Goal: Transaction & Acquisition: Purchase product/service

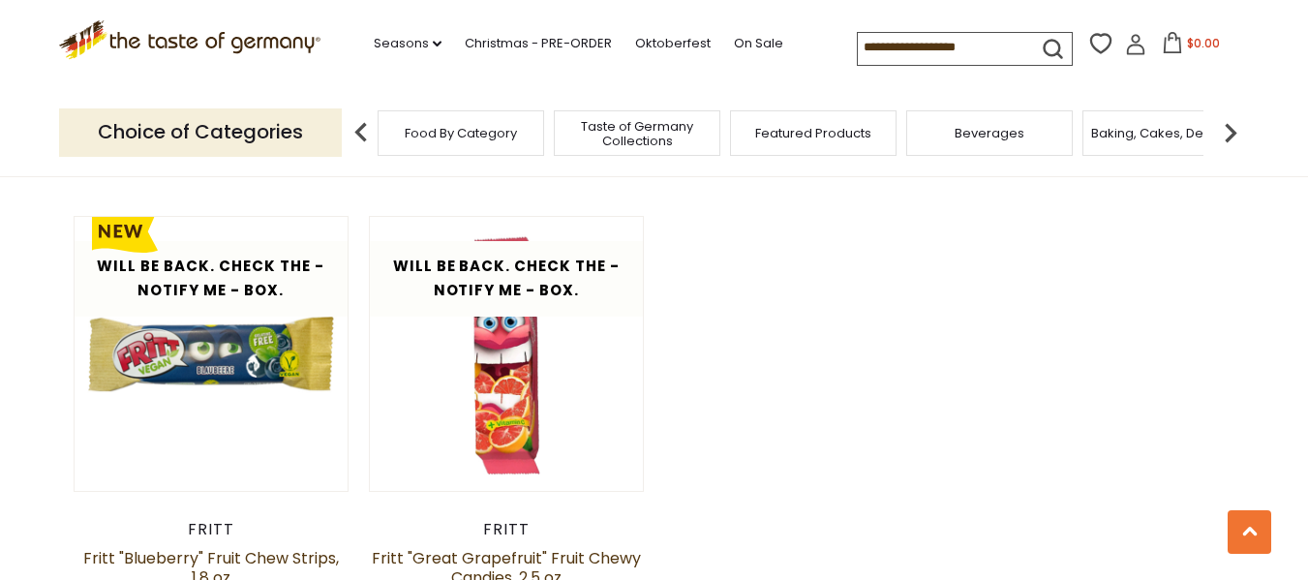
scroll to position [1549, 0]
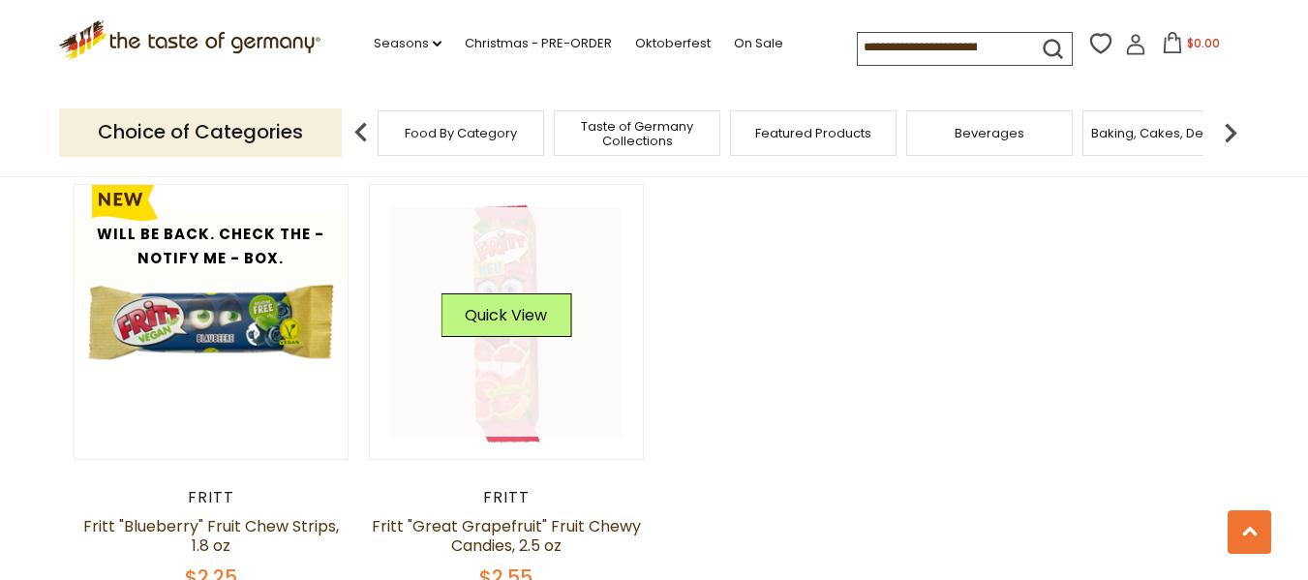
click at [509, 349] on div "Quick View" at bounding box center [506, 322] width 131 height 58
click at [515, 307] on button "Quick View" at bounding box center [506, 315] width 131 height 44
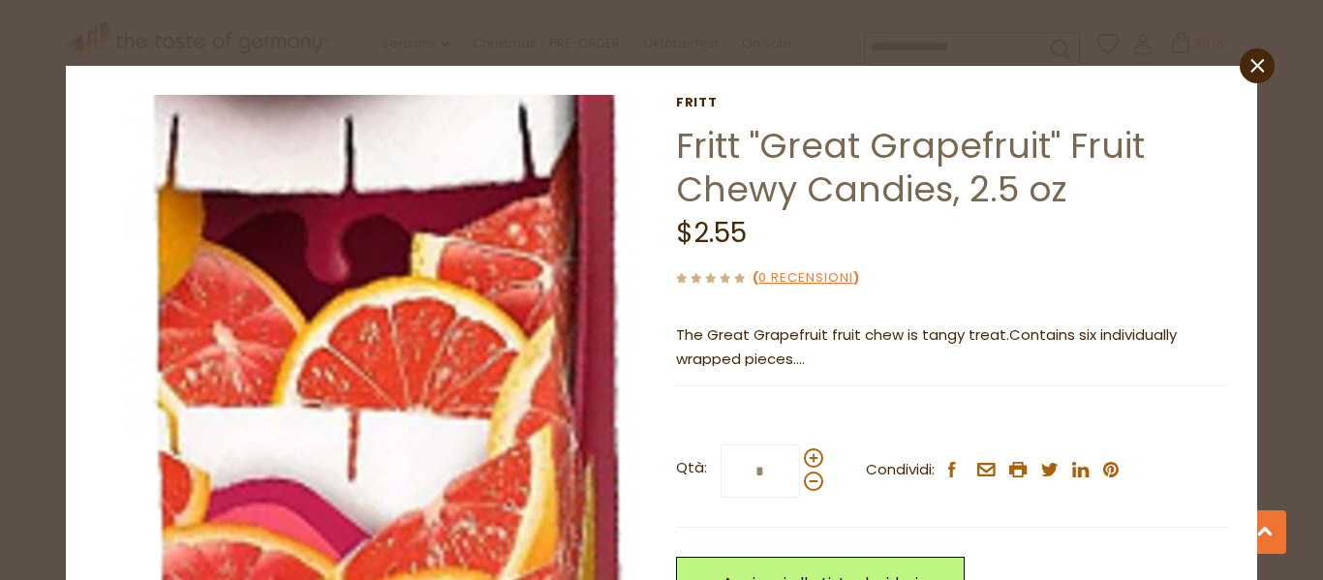
click at [361, 462] on img at bounding box center [371, 368] width 546 height 546
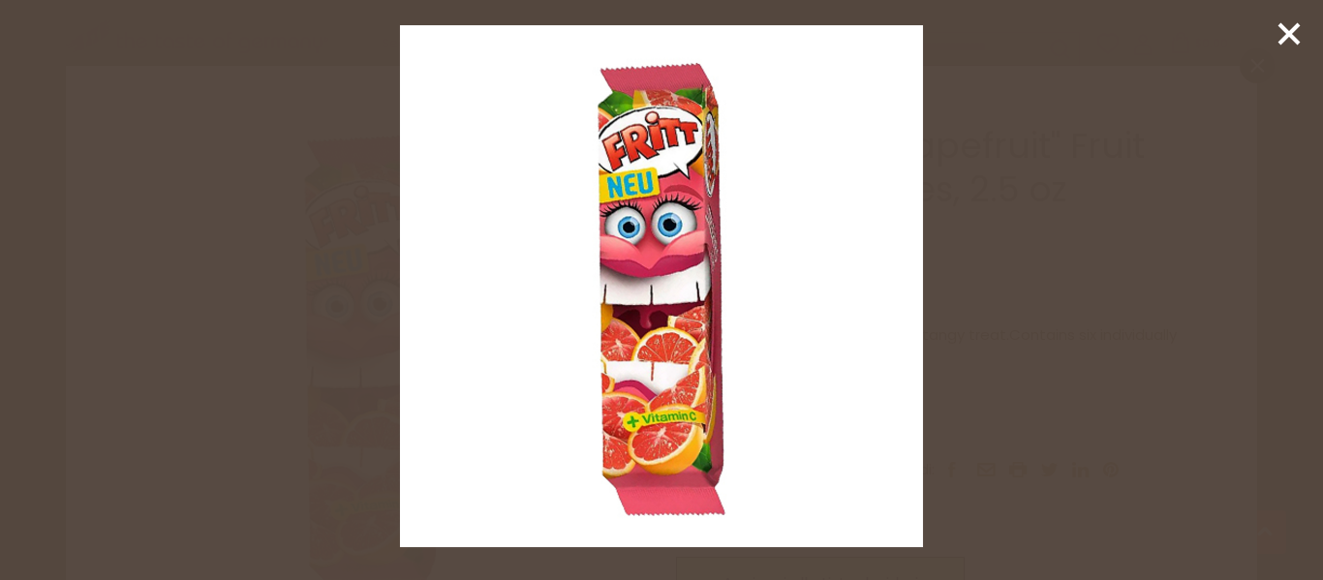
drag, startPoint x: 1250, startPoint y: 330, endPoint x: 1224, endPoint y: 327, distance: 26.3
click at [1235, 327] on div at bounding box center [661, 290] width 1323 height 580
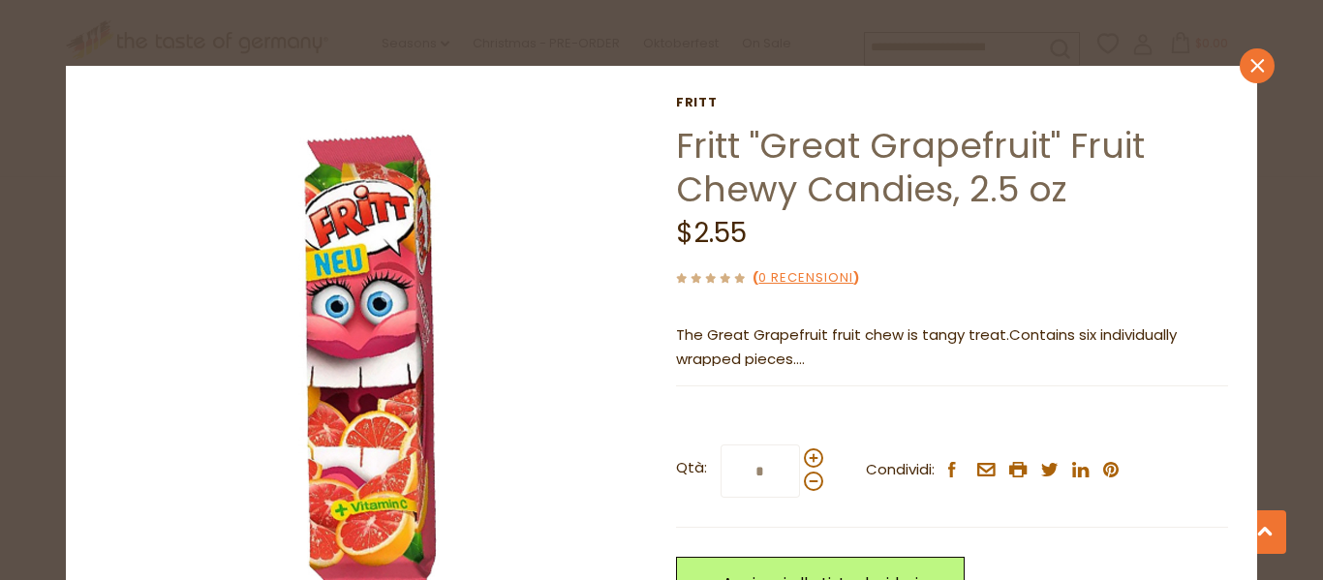
click at [1249, 72] on icon "close" at bounding box center [1256, 66] width 15 height 15
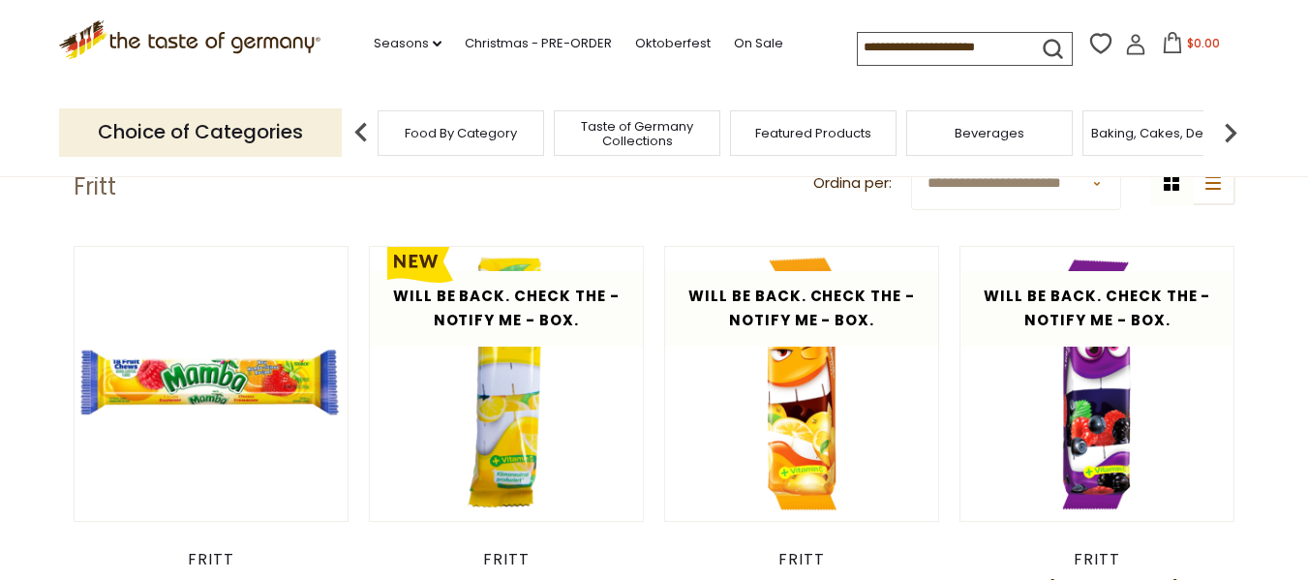
scroll to position [387, 0]
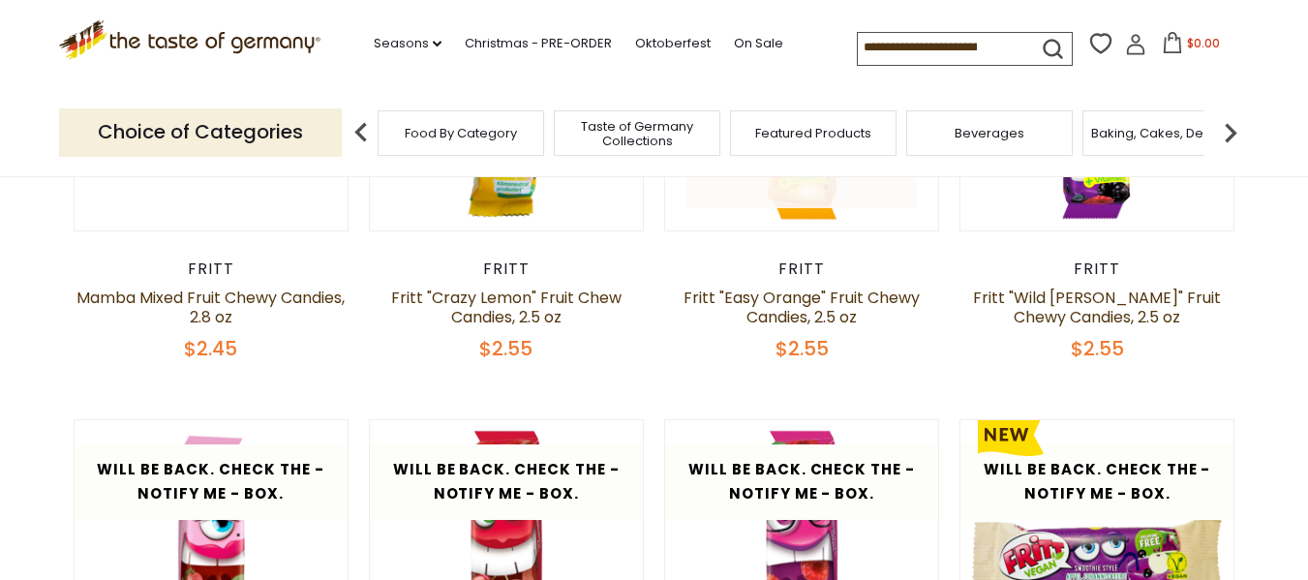
click at [820, 202] on link at bounding box center [801, 94] width 230 height 230
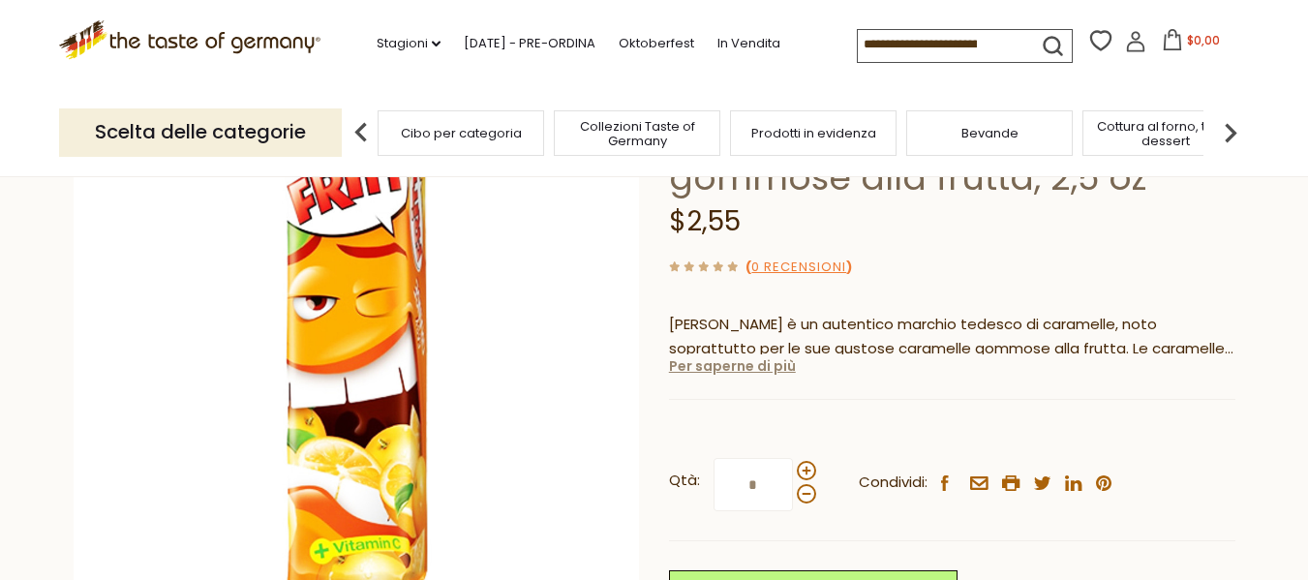
click at [738, 367] on font "Per saperne di più" at bounding box center [732, 365] width 127 height 19
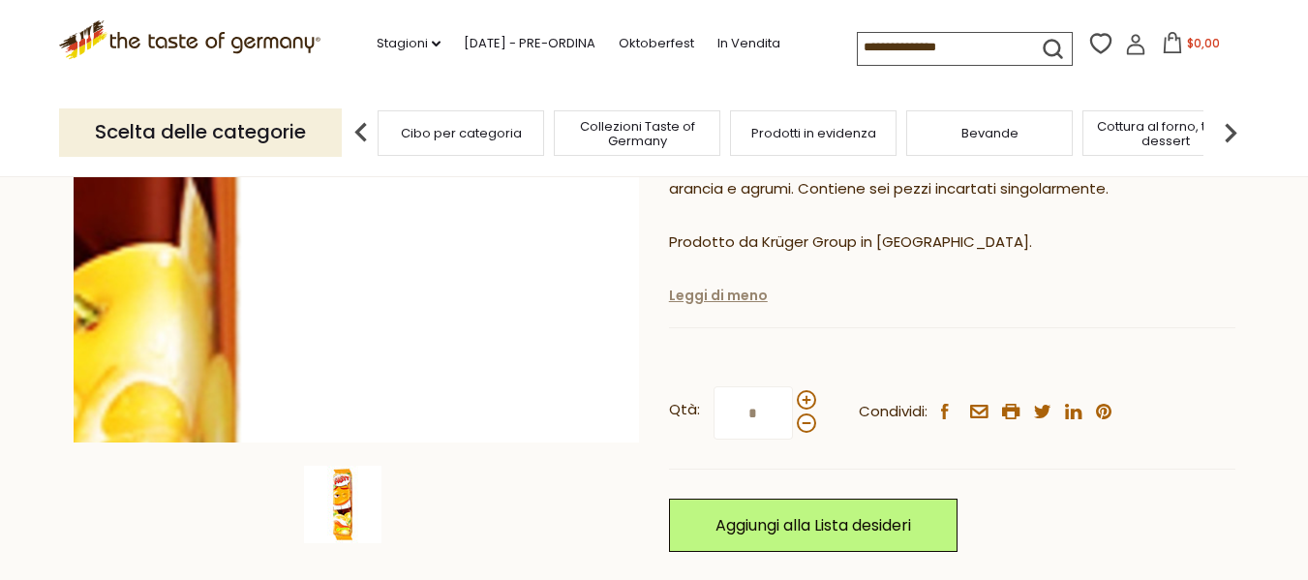
scroll to position [387, 0]
